Goal: Task Accomplishment & Management: Manage account settings

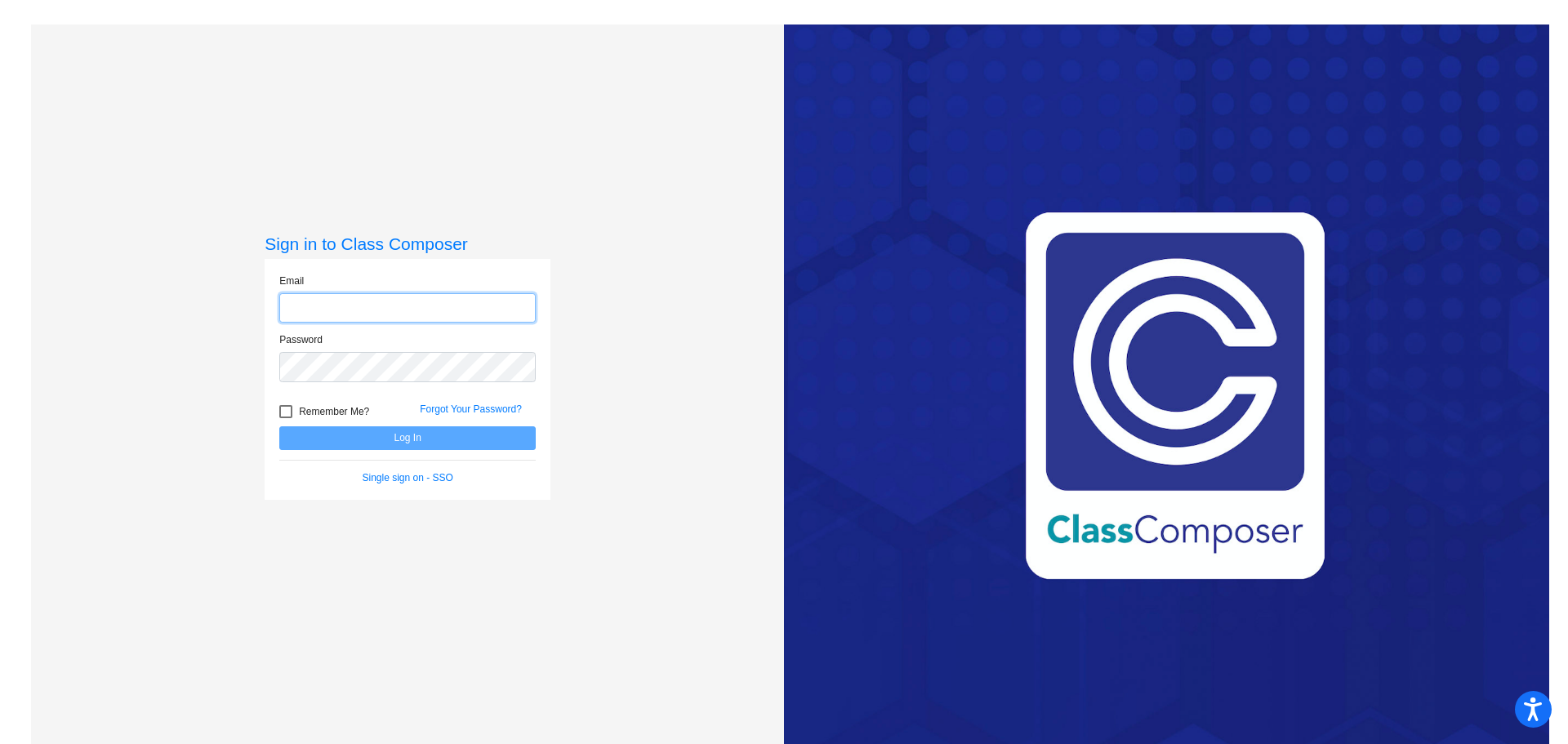
click at [450, 299] on input "email" at bounding box center [407, 308] width 257 height 30
type input "[PERSON_NAME][EMAIL_ADDRESS][PERSON_NAME][DOMAIN_NAME]"
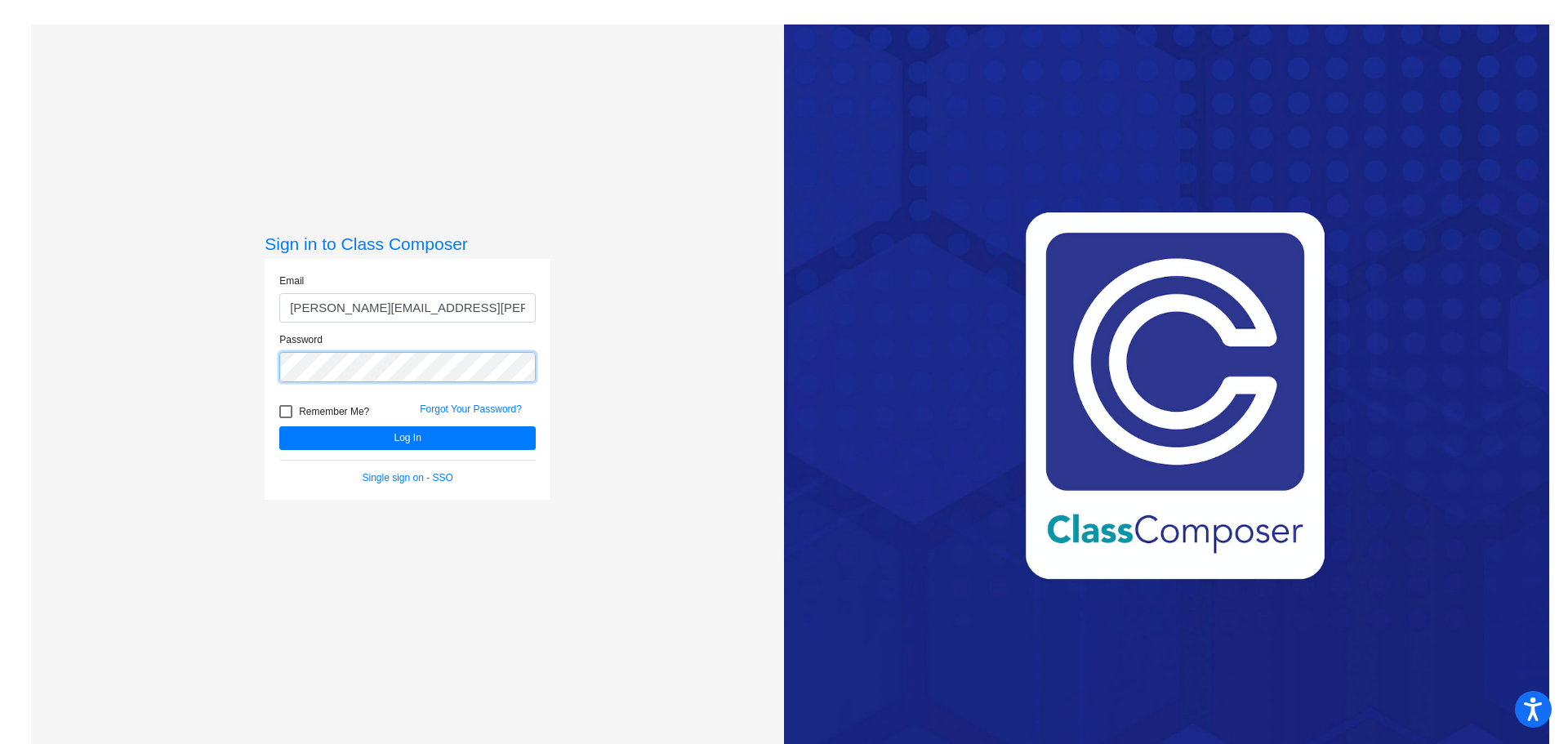
click at [279, 427] on button "Log In" at bounding box center [407, 439] width 257 height 24
click at [136, 375] on div "Sign in to Class Composer Email [PERSON_NAME][EMAIL_ADDRESS][PERSON_NAME][DOMAI…" at bounding box center [407, 397] width 752 height 744
click at [279, 427] on button "Log In" at bounding box center [407, 439] width 257 height 24
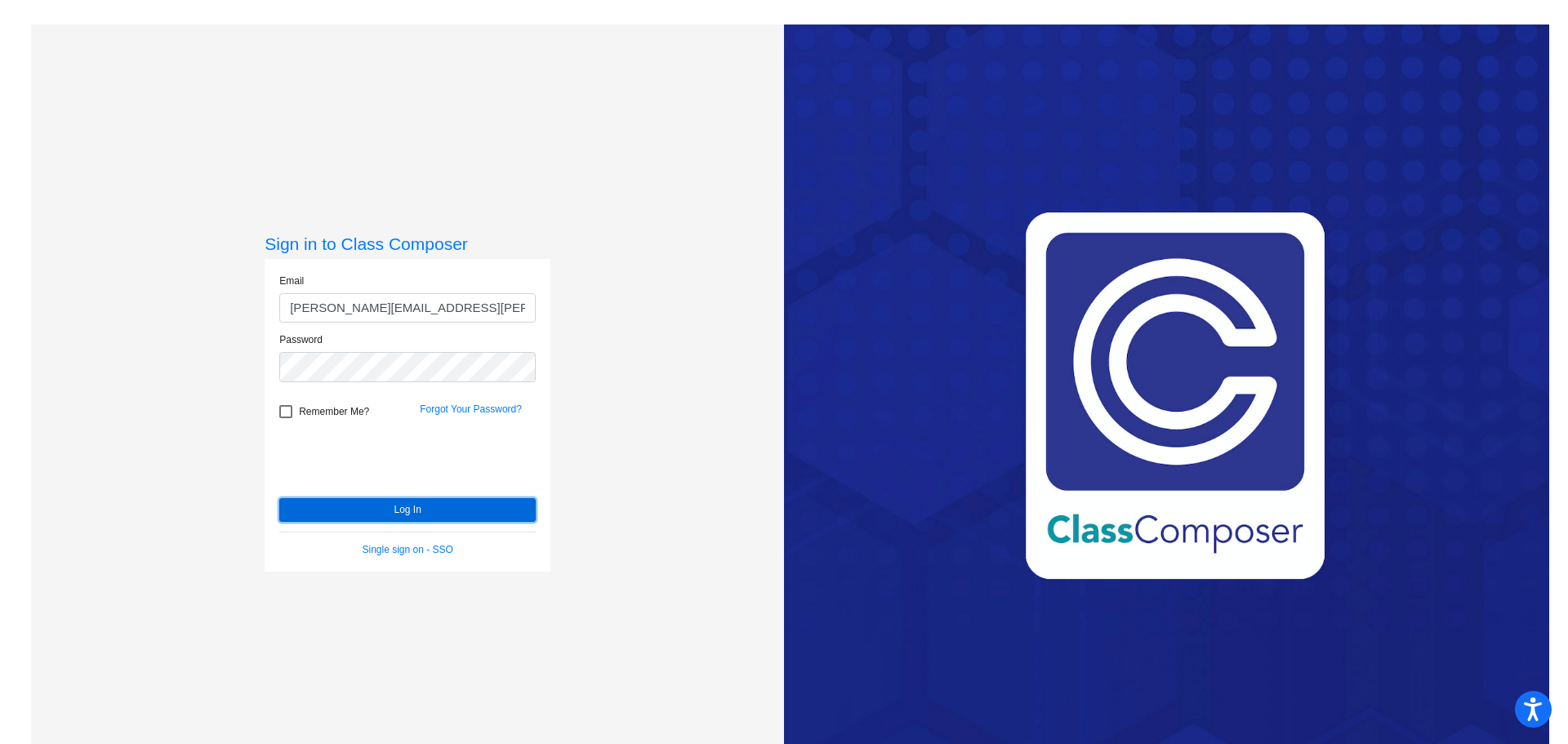
click at [325, 514] on button "Log In" at bounding box center [407, 510] width 257 height 24
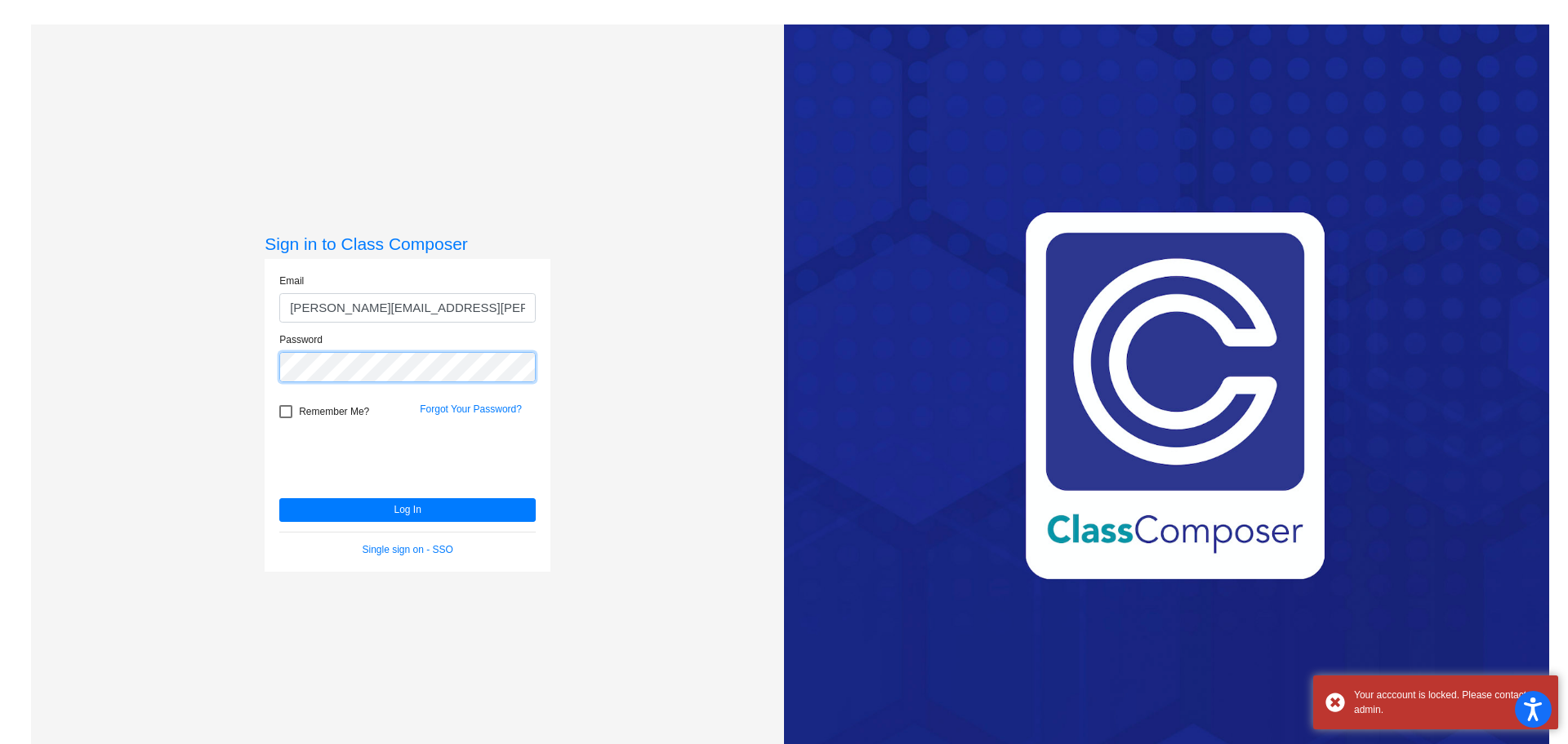
click at [82, 363] on div "Sign in to Class Composer Email [PERSON_NAME][EMAIL_ADDRESS][PERSON_NAME][DOMAI…" at bounding box center [407, 397] width 752 height 744
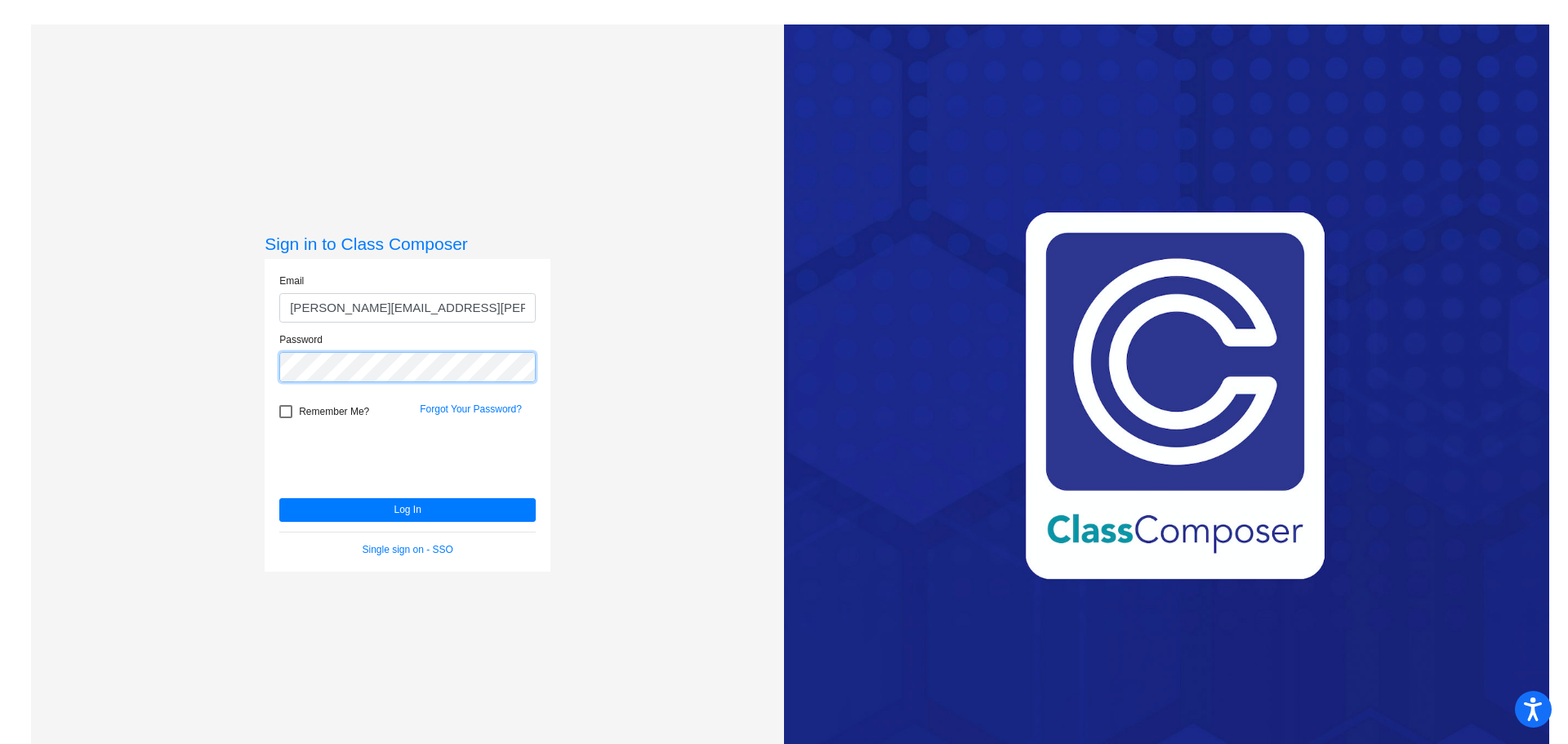
click at [279, 498] on button "Log In" at bounding box center [407, 510] width 257 height 24
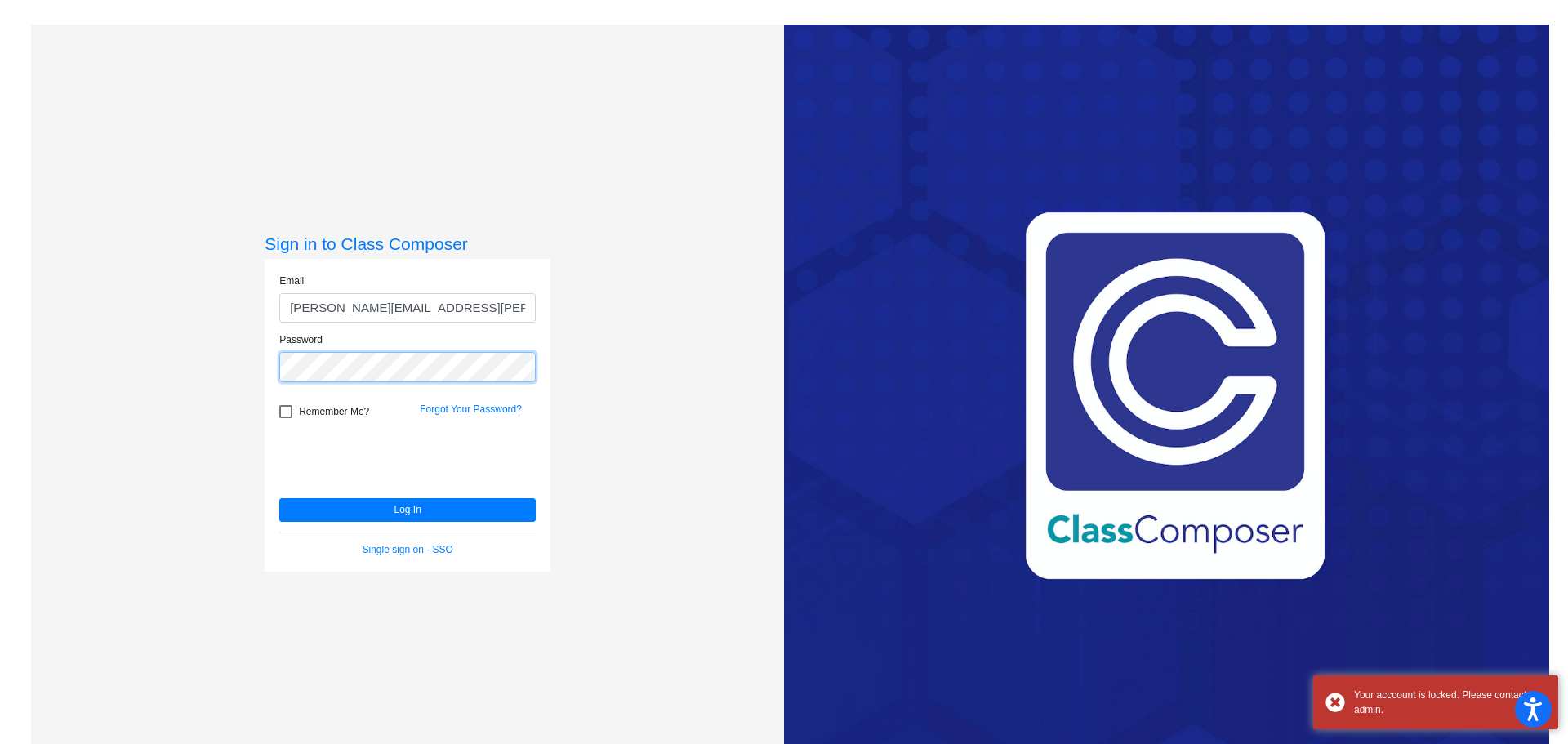
click at [101, 375] on div "Sign in to Class Composer Email [PERSON_NAME][EMAIL_ADDRESS][PERSON_NAME][DOMAI…" at bounding box center [407, 397] width 752 height 744
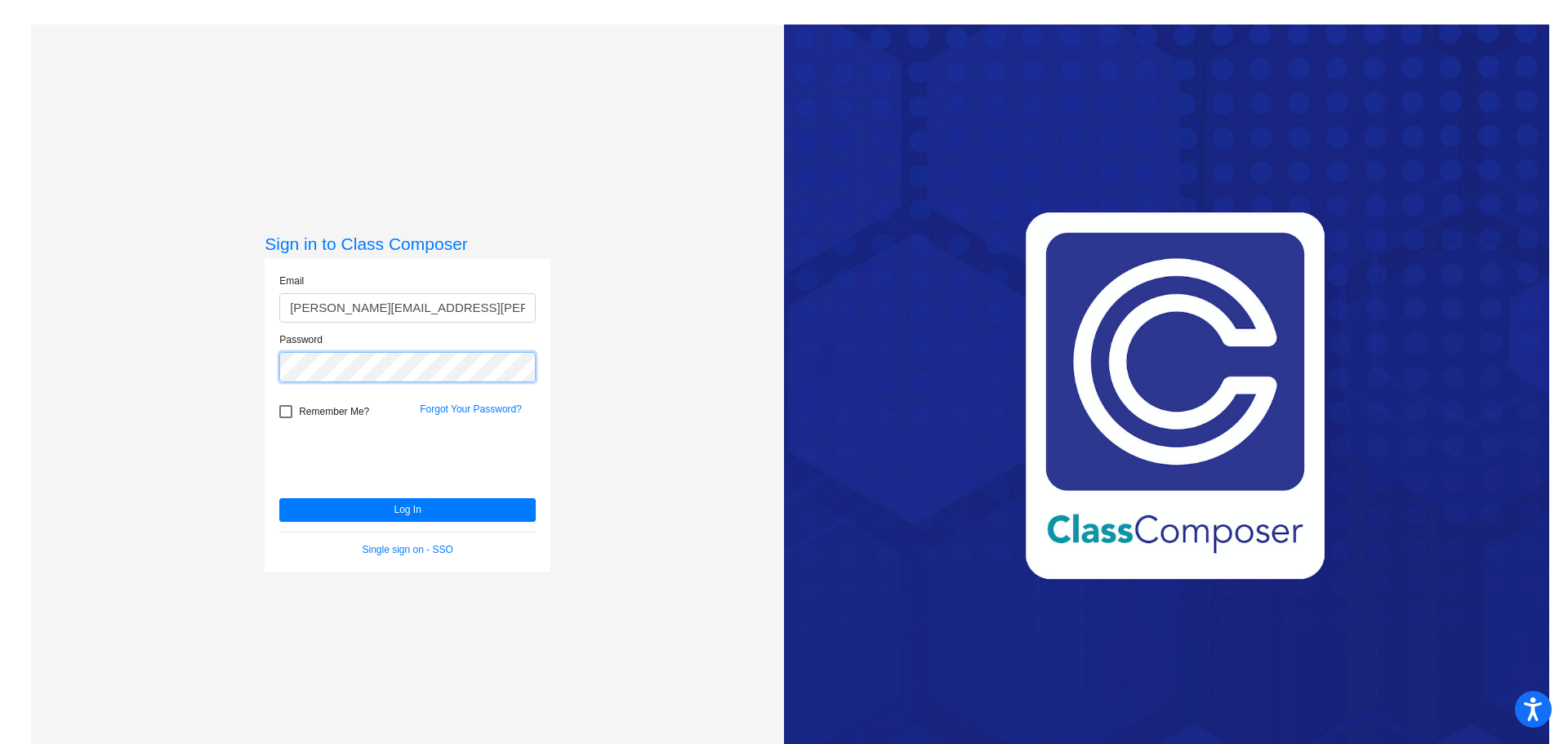
click at [279, 498] on button "Log In" at bounding box center [407, 510] width 257 height 24
